Goal: Task Accomplishment & Management: Manage account settings

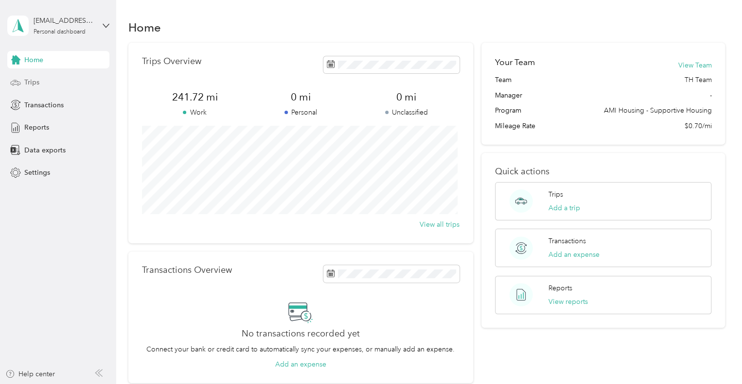
click at [41, 82] on div "Trips" at bounding box center [58, 82] width 102 height 17
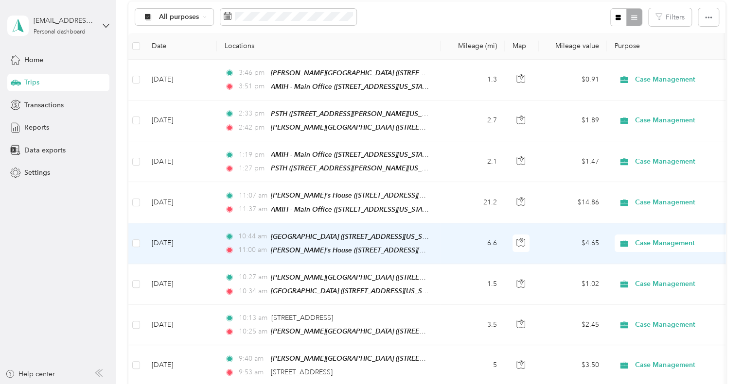
scroll to position [243, 0]
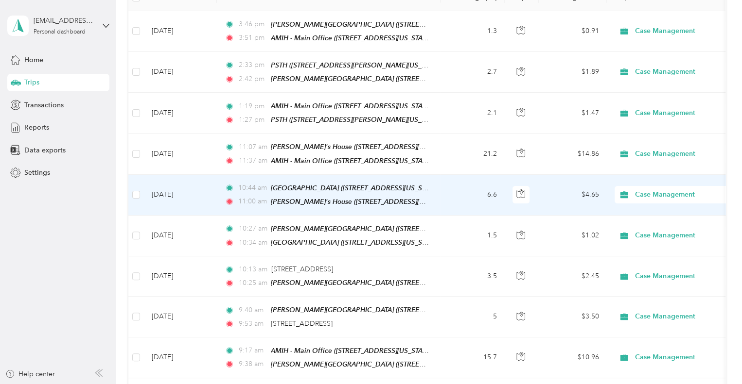
click at [472, 190] on td "6.6" at bounding box center [472, 195] width 64 height 41
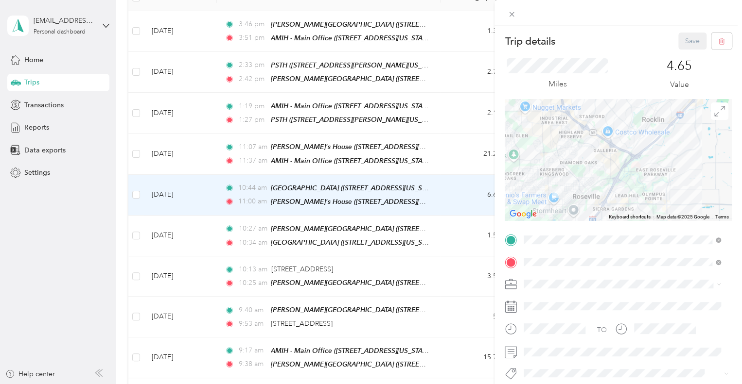
click at [439, 147] on div "Trip details Save This trip cannot be edited because it is either under review,…" at bounding box center [371, 192] width 742 height 384
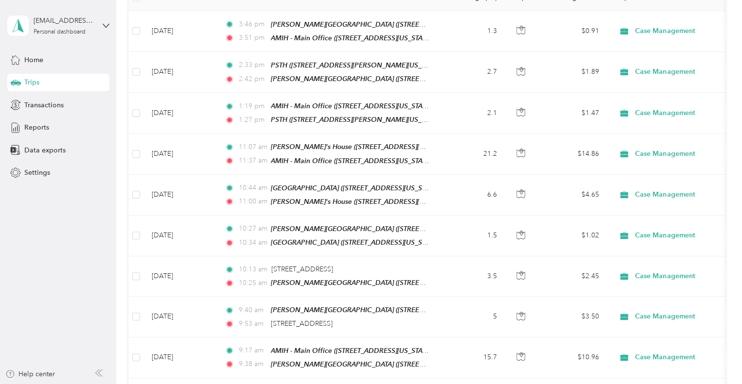
click at [439, 146] on div at bounding box center [371, 192] width 742 height 384
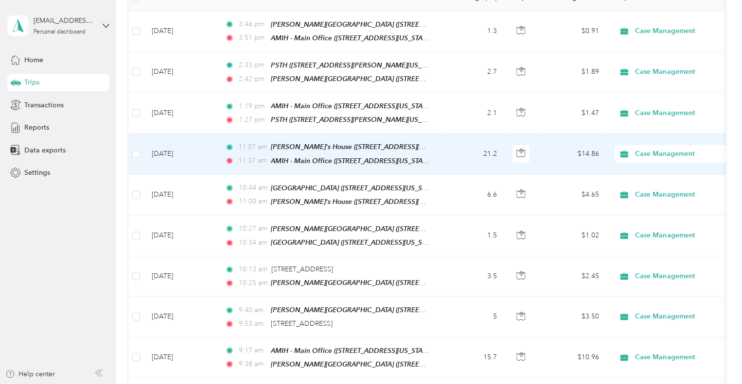
click at [438, 146] on td "11:07 am Maureens's House (1112 William Way, Roseville, California) 11:37 am AM…" at bounding box center [329, 154] width 224 height 41
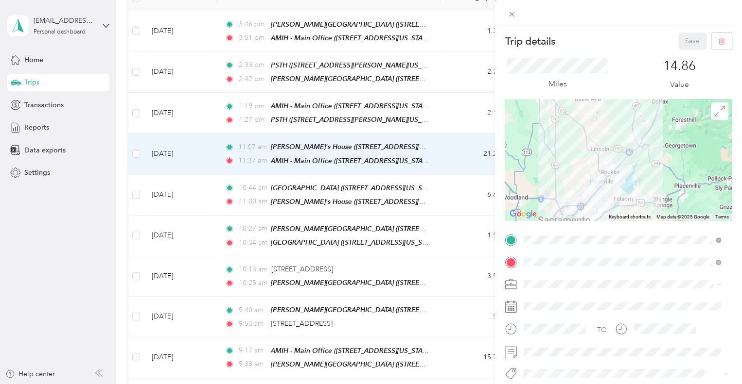
click at [446, 110] on div "Trip details Save This trip cannot be edited because it is either under review,…" at bounding box center [371, 192] width 742 height 384
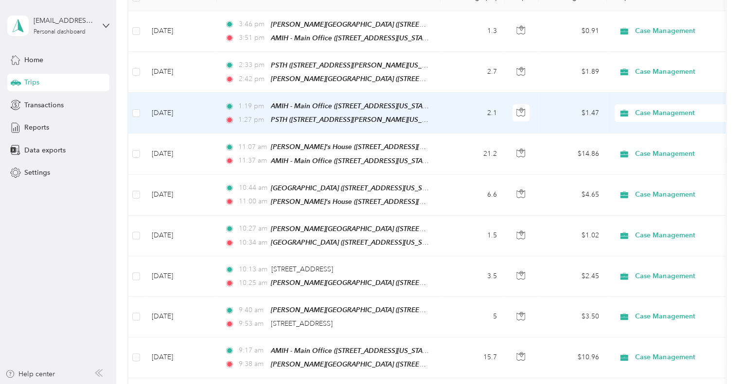
click at [446, 110] on td "2.1" at bounding box center [472, 113] width 64 height 41
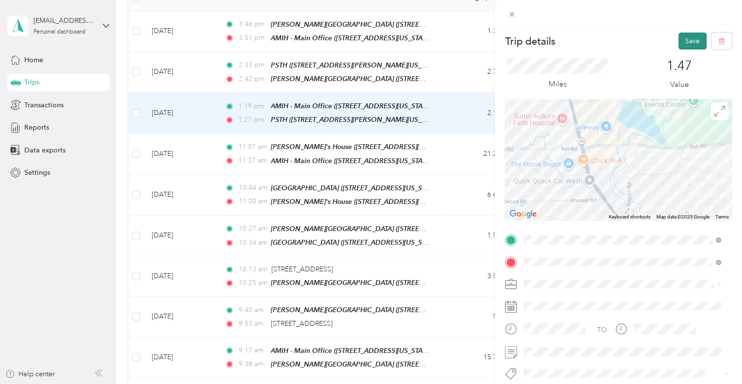
click at [680, 43] on button "Save" at bounding box center [692, 41] width 28 height 17
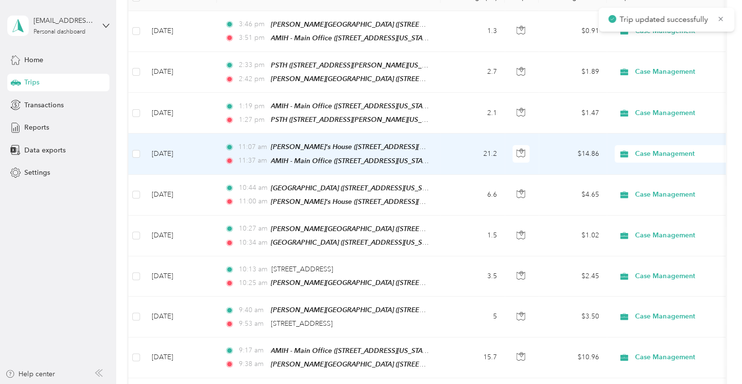
click at [447, 140] on td "21.2" at bounding box center [472, 154] width 64 height 41
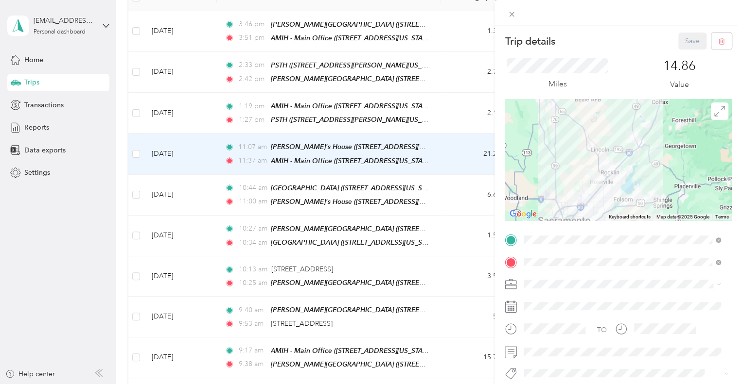
click at [452, 69] on div "Trip details Save This trip cannot be edited because it is either under review,…" at bounding box center [371, 192] width 742 height 384
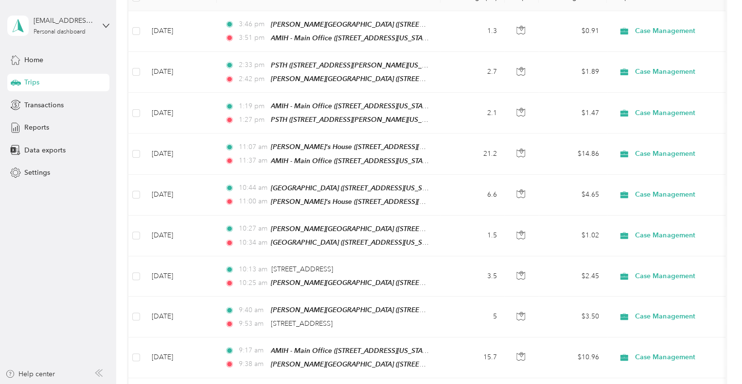
click at [452, 69] on td "2.7" at bounding box center [472, 72] width 64 height 41
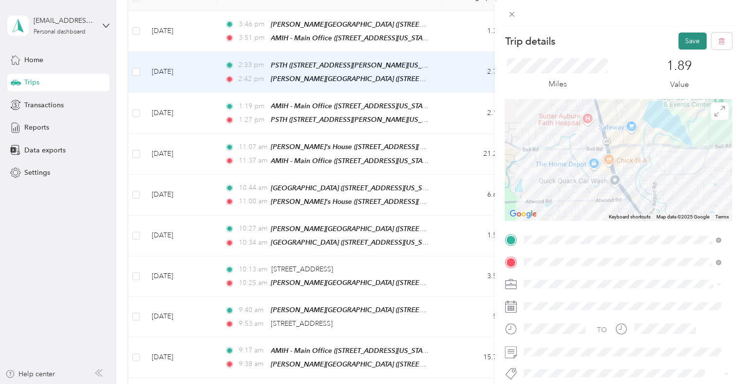
click at [678, 38] on button "Save" at bounding box center [692, 41] width 28 height 17
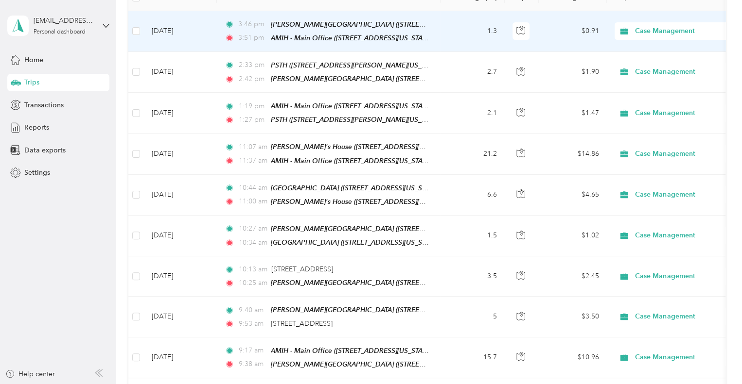
click at [441, 24] on td "1.3" at bounding box center [472, 31] width 64 height 41
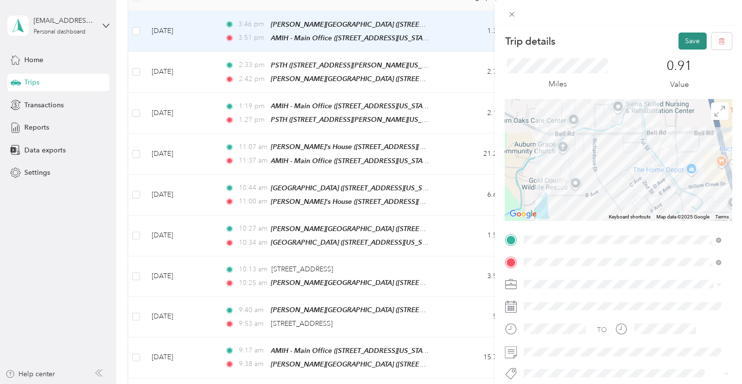
click at [691, 37] on button "Save" at bounding box center [692, 41] width 28 height 17
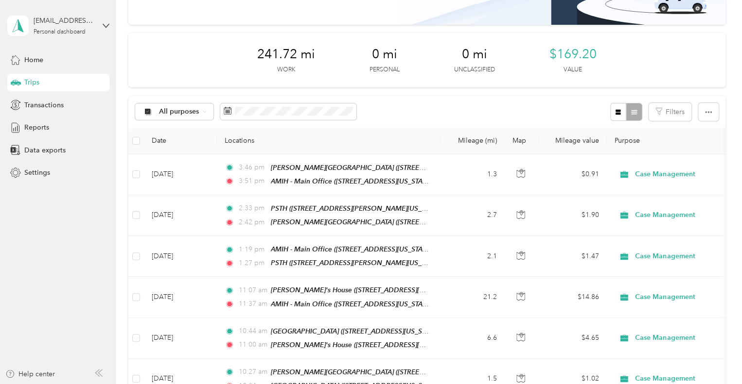
scroll to position [97, 0]
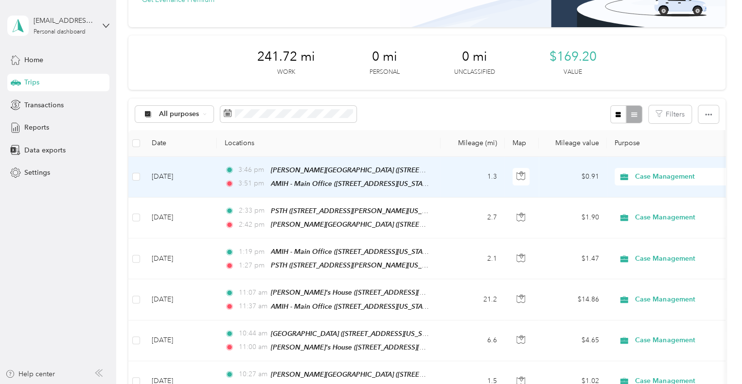
click at [467, 176] on td "1.3" at bounding box center [472, 177] width 64 height 41
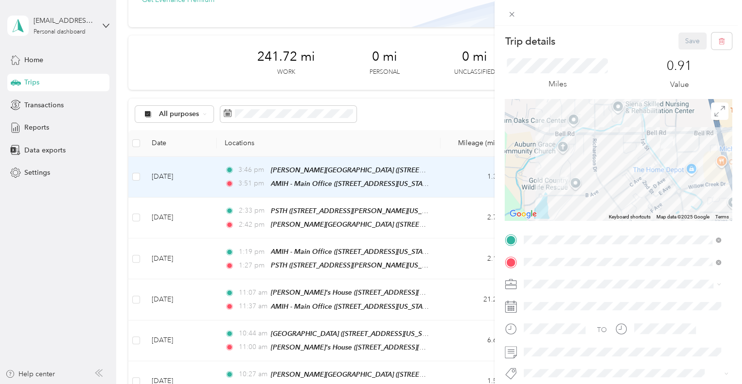
click at [441, 228] on div "Trip details Save This trip cannot be edited because it is either under review,…" at bounding box center [371, 192] width 742 height 384
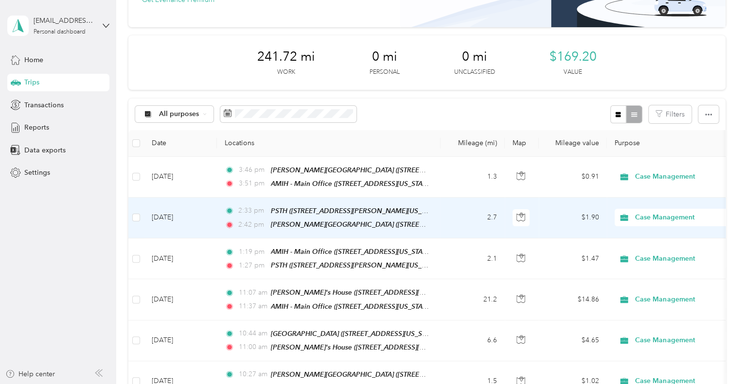
click at [443, 218] on td "2.7" at bounding box center [472, 218] width 64 height 41
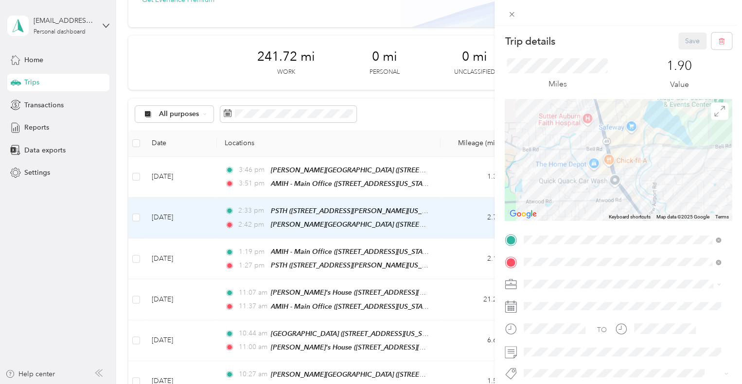
click at [405, 105] on div "Trip details Save This trip cannot be edited because it is either under review,…" at bounding box center [371, 192] width 742 height 384
